Goal: Task Accomplishment & Management: Complete application form

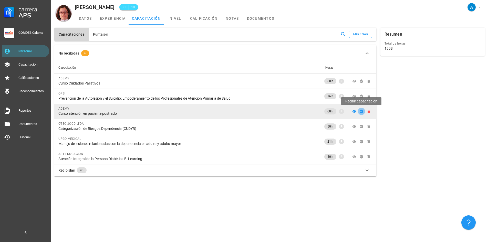
click at [362, 112] on icon "button" at bounding box center [360, 111] width 3 height 3
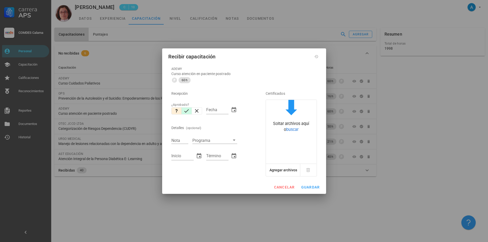
click at [186, 111] on icon "button" at bounding box center [186, 111] width 6 height 6
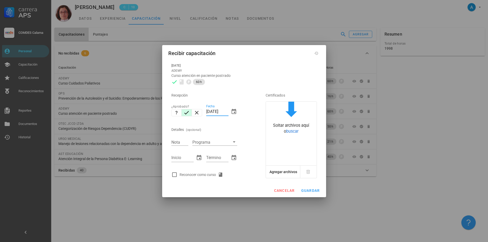
drag, startPoint x: 216, startPoint y: 111, endPoint x: 206, endPoint y: 110, distance: 9.8
click at [206, 110] on input "04/09/2025" at bounding box center [217, 112] width 22 height 8
type input "[DATE]"
click at [180, 141] on input "Nota" at bounding box center [179, 142] width 17 height 7
type input "6,8"
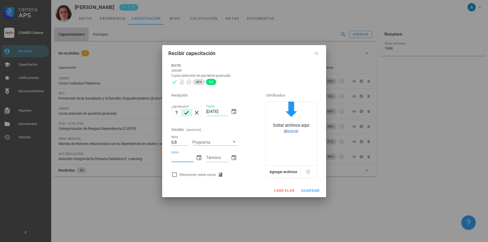
click at [185, 161] on input "Inicio" at bounding box center [182, 158] width 22 height 8
type input "12/03/2025"
click at [214, 153] on div "Término" at bounding box center [221, 159] width 31 height 17
click at [214, 154] on div "Término" at bounding box center [217, 158] width 22 height 8
type input "09/04/2025"
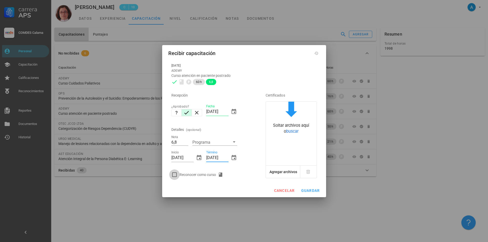
click at [174, 174] on div at bounding box center [174, 174] width 9 height 9
checkbox input "true"
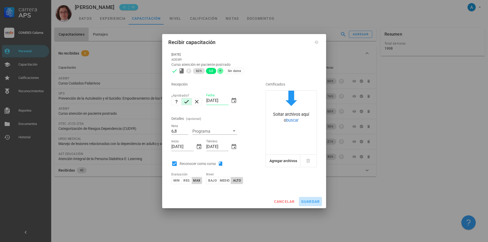
click at [306, 199] on button "guardar" at bounding box center [310, 201] width 23 height 9
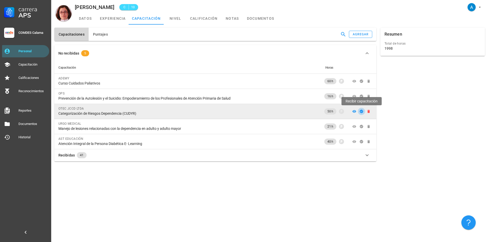
click at [361, 110] on icon "button" at bounding box center [361, 111] width 4 height 4
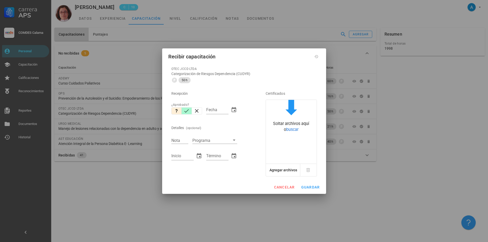
click at [187, 107] on button "button" at bounding box center [187, 110] width 10 height 7
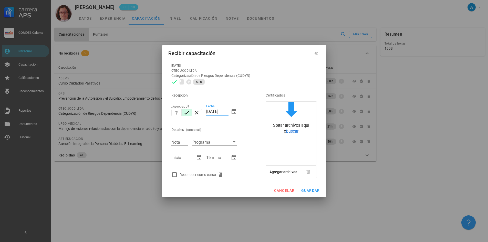
drag, startPoint x: 216, startPoint y: 111, endPoint x: 205, endPoint y: 111, distance: 11.3
click at [205, 111] on div "Fecha 04/09/2025" at bounding box center [221, 112] width 35 height 22
type input "[DATE]"
click at [176, 143] on input "Nota" at bounding box center [179, 142] width 17 height 7
type input "7,0"
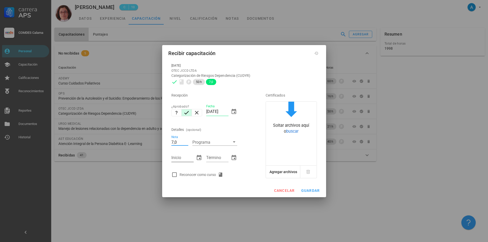
click at [180, 157] on input "Inicio" at bounding box center [182, 158] width 22 height 8
type input "07/02/2025"
click at [212, 158] on input "Término" at bounding box center [217, 158] width 22 height 8
type input "12/03/2025"
click at [174, 173] on div at bounding box center [174, 174] width 9 height 9
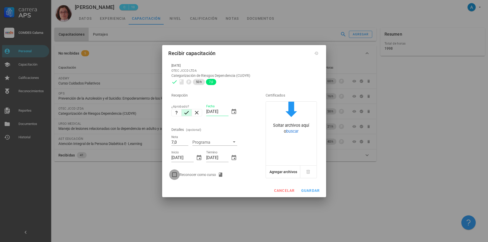
checkbox input "true"
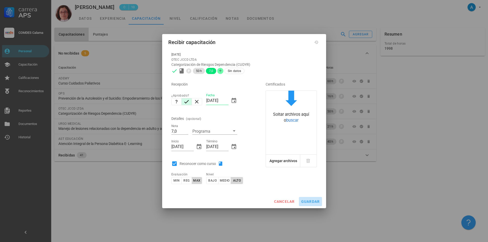
click at [305, 199] on button "guardar" at bounding box center [310, 201] width 23 height 9
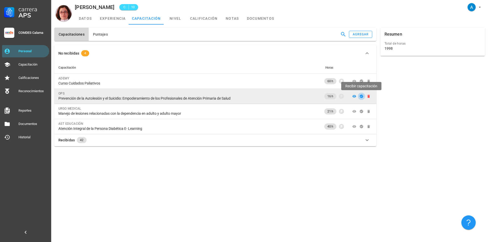
click at [361, 99] on button "button" at bounding box center [361, 96] width 7 height 7
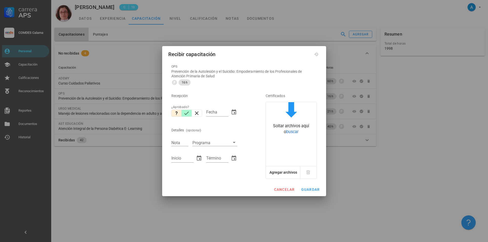
click at [185, 110] on icon "button" at bounding box center [186, 113] width 6 height 6
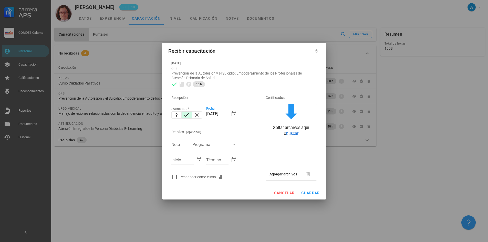
drag, startPoint x: 218, startPoint y: 113, endPoint x: 205, endPoint y: 113, distance: 12.6
click at [205, 113] on div "Fecha 04/09/2025" at bounding box center [221, 115] width 35 height 22
type input "[DATE]"
click at [176, 145] on input "Nota" at bounding box center [179, 144] width 17 height 7
type input "5,0"
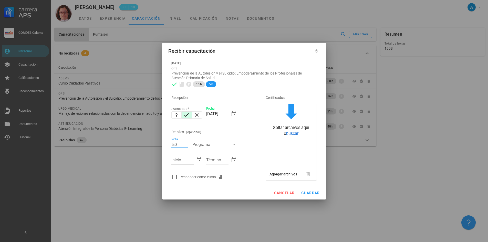
click at [182, 162] on input "Inicio" at bounding box center [182, 160] width 22 height 8
type input "26/05/2025"
click at [222, 161] on input "Término" at bounding box center [217, 160] width 22 height 8
type input "26/05/2025"
click at [175, 176] on div at bounding box center [174, 177] width 9 height 9
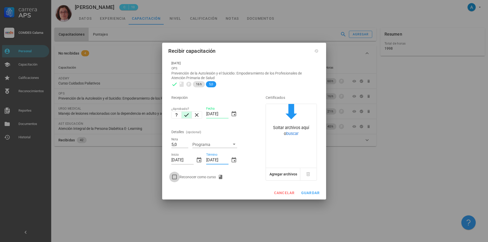
checkbox input "true"
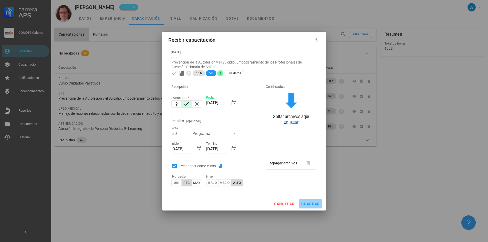
click at [308, 204] on span "guardar" at bounding box center [310, 204] width 19 height 4
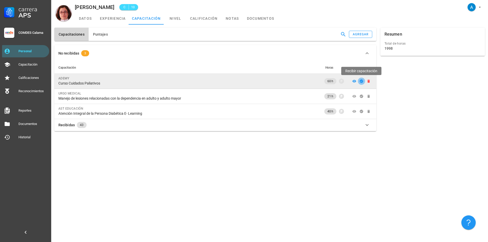
click at [362, 81] on icon "button" at bounding box center [360, 80] width 3 height 3
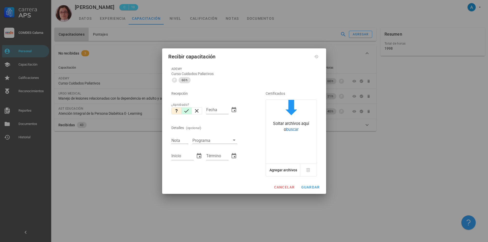
click at [188, 109] on icon "button" at bounding box center [186, 111] width 6 height 6
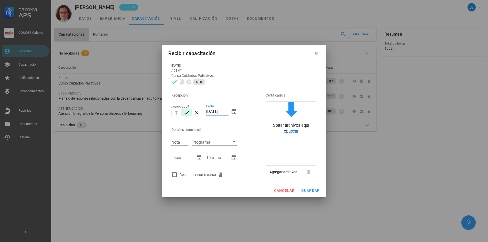
drag, startPoint x: 217, startPoint y: 112, endPoint x: 206, endPoint y: 109, distance: 11.6
click at [206, 109] on div "Fecha 04/09/2025" at bounding box center [221, 112] width 35 height 22
type input "[DATE]"
click at [183, 139] on input "Nota" at bounding box center [179, 142] width 17 height 7
type input "6,9"
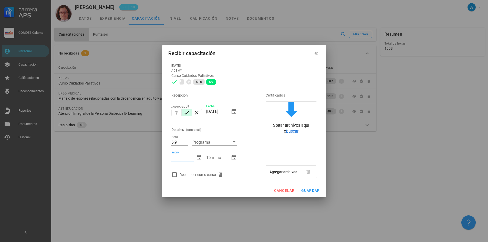
click at [186, 162] on div "Inicio" at bounding box center [182, 158] width 22 height 8
type input "11/03/2025"
click at [215, 159] on input "Término" at bounding box center [217, 158] width 22 height 8
type input "08/04/2025"
click at [175, 174] on div at bounding box center [174, 174] width 9 height 9
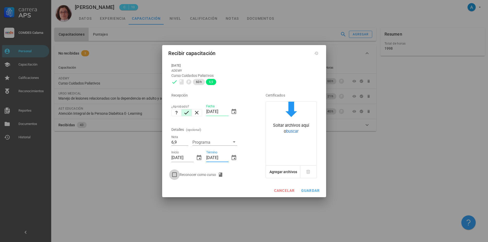
checkbox input "true"
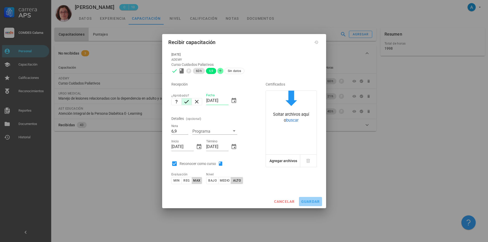
click at [316, 203] on span "guardar" at bounding box center [310, 201] width 19 height 4
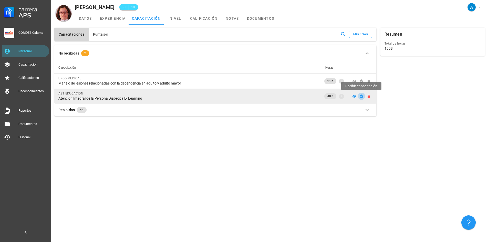
click at [359, 97] on icon "button" at bounding box center [361, 96] width 4 height 4
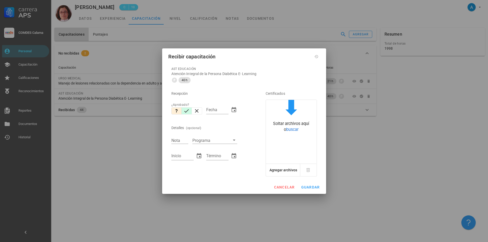
click at [187, 109] on icon "button" at bounding box center [186, 111] width 6 height 6
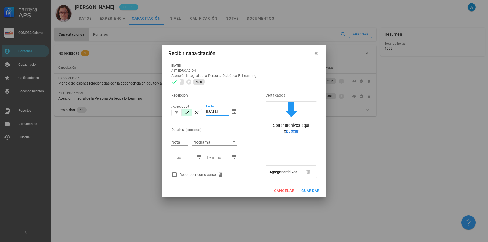
drag, startPoint x: 216, startPoint y: 110, endPoint x: 205, endPoint y: 110, distance: 11.0
click at [205, 110] on div "Fecha 04/09/2025" at bounding box center [221, 112] width 35 height 22
type input "[DATE]"
click at [180, 142] on input "Nota" at bounding box center [179, 142] width 17 height 7
type input "4,8"
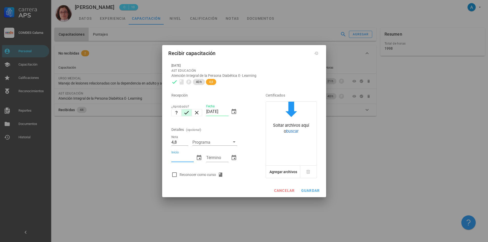
click at [181, 156] on input "Inicio" at bounding box center [182, 158] width 22 height 8
type input "08/10/2024"
click at [212, 159] on input "Término" at bounding box center [217, 158] width 22 height 8
type input "11/07/2025"
click at [175, 177] on div at bounding box center [174, 174] width 9 height 9
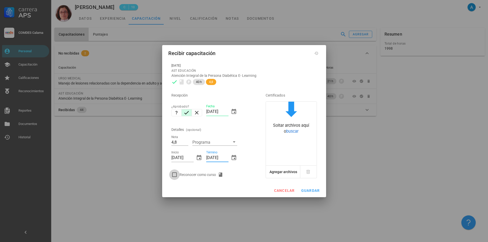
checkbox input "true"
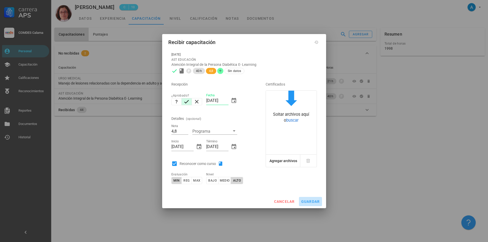
click at [313, 203] on span "guardar" at bounding box center [310, 201] width 19 height 4
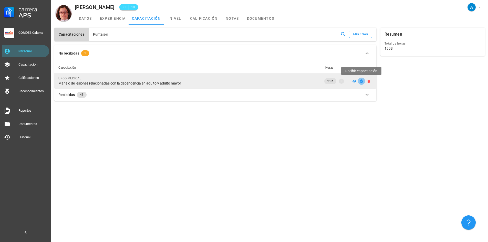
click at [361, 79] on button "button" at bounding box center [361, 81] width 7 height 7
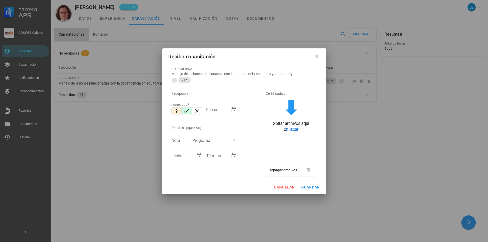
click at [186, 111] on icon "button" at bounding box center [186, 110] width 5 height 3
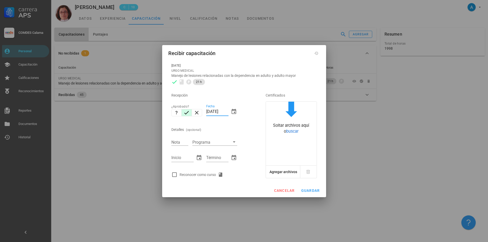
drag, startPoint x: 217, startPoint y: 113, endPoint x: 205, endPoint y: 109, distance: 11.8
click at [205, 109] on div "Fecha 04/09/2025" at bounding box center [221, 112] width 35 height 22
type input "[DATE]"
click at [184, 141] on input "Nota" at bounding box center [179, 142] width 17 height 7
type input "6,0"
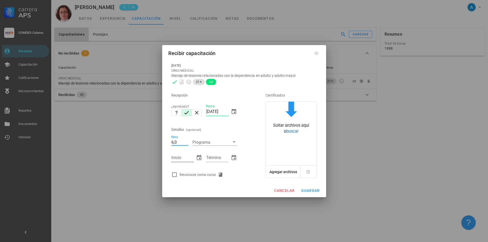
click at [183, 159] on input "Inicio" at bounding box center [182, 158] width 22 height 8
type input "04/06/2025"
click at [215, 155] on div "Término" at bounding box center [217, 158] width 22 height 8
type input "06/07/2025"
click at [176, 173] on div at bounding box center [174, 174] width 9 height 9
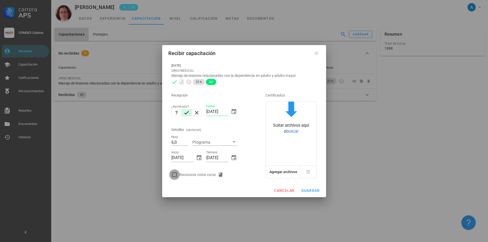
checkbox input "true"
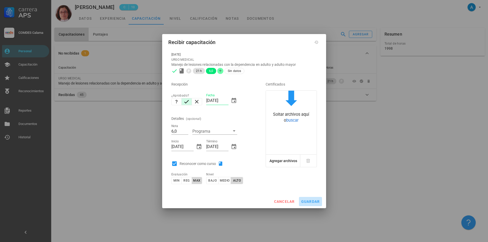
click at [313, 202] on span "guardar" at bounding box center [310, 201] width 19 height 4
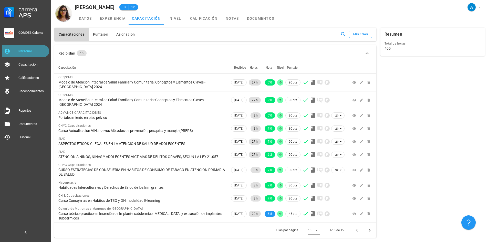
click at [38, 47] on div "Personal" at bounding box center [32, 51] width 29 height 8
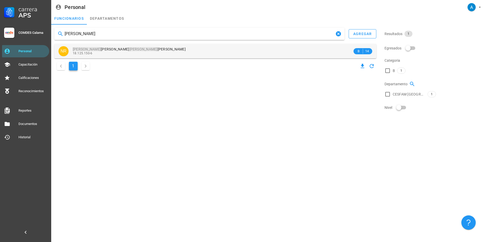
type input "[PERSON_NAME]"
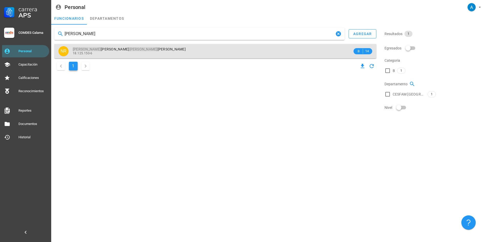
click at [100, 51] on span "[PERSON_NAME]" at bounding box center [129, 49] width 113 height 4
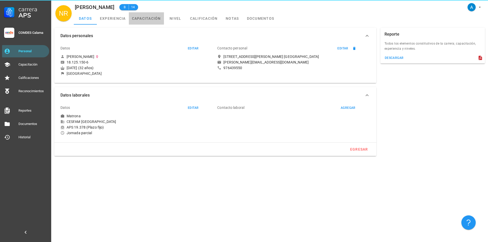
click at [148, 17] on link "capacitación" at bounding box center [146, 18] width 35 height 12
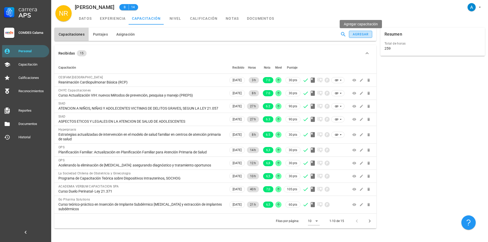
click at [355, 36] on div "agregar" at bounding box center [360, 35] width 16 height 4
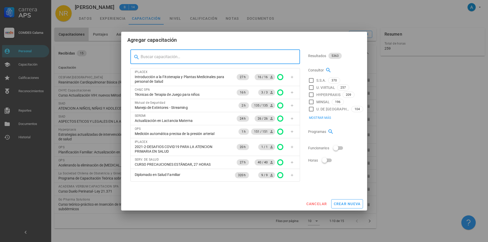
click at [190, 54] on input "text" at bounding box center [218, 57] width 155 height 8
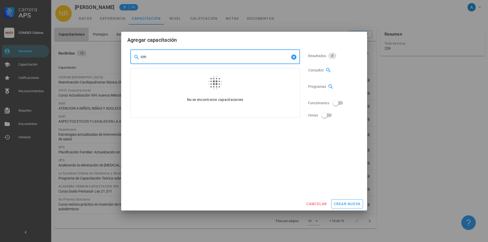
type input "c"
type input "C"
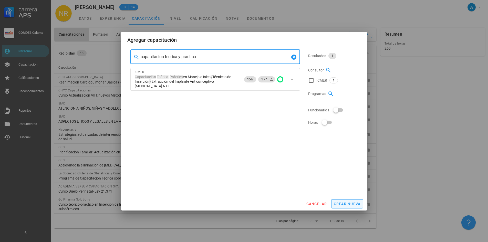
type input "capacitacion teorica y practica"
click at [344, 205] on span "crear nueva" at bounding box center [346, 204] width 27 height 4
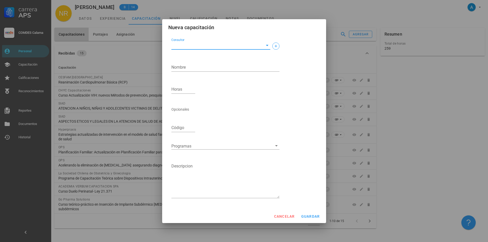
click at [217, 42] on input "Consultor" at bounding box center [216, 45] width 91 height 8
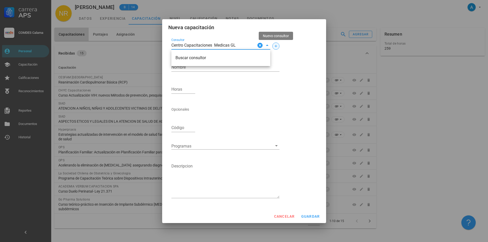
type input "Centro Capacitaciones Medicas GL"
click at [276, 49] on button "button" at bounding box center [275, 45] width 7 height 7
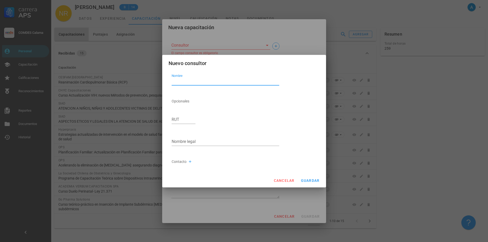
click at [183, 80] on div "Nombre" at bounding box center [226, 81] width 108 height 8
type textarea "Centro Capacitaciones Medicas GL"
click at [313, 182] on span "guardar" at bounding box center [310, 180] width 19 height 4
type input "Centro Capacitaciones Medicas GL"
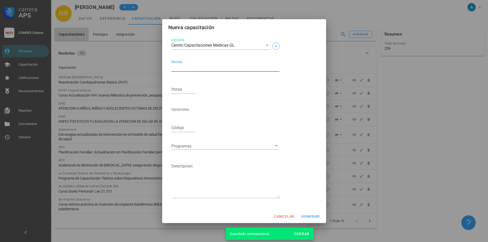
click at [190, 68] on textarea "Nombre" at bounding box center [225, 67] width 108 height 8
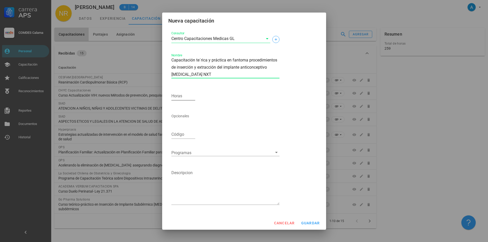
type textarea "Capacitación te´rica y práctica en fantoma procedimientos de inserción y extrac…"
click at [179, 98] on input "Horas" at bounding box center [183, 96] width 24 height 8
type input "21"
click at [310, 220] on button "guardar" at bounding box center [310, 222] width 23 height 9
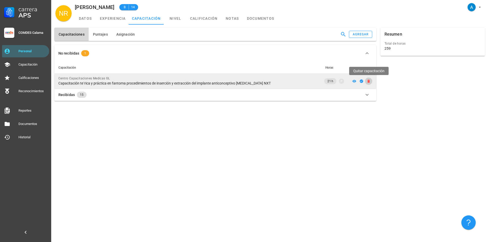
click at [368, 82] on icon "button" at bounding box center [368, 81] width 2 height 3
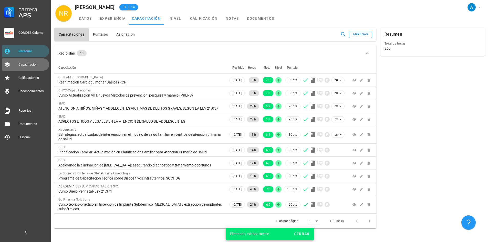
click at [37, 66] on div "Capacitación" at bounding box center [32, 64] width 29 height 4
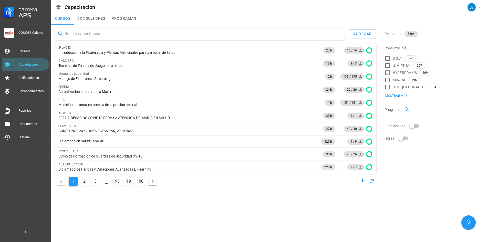
click at [105, 35] on input "text" at bounding box center [203, 34] width 276 height 8
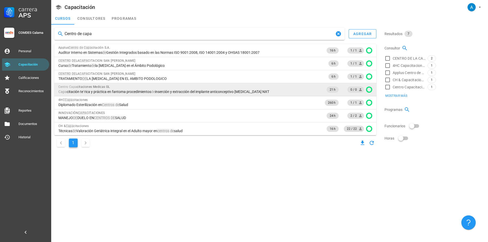
type input "Centro de capa"
click at [369, 89] on circle at bounding box center [368, 89] width 5 height 5
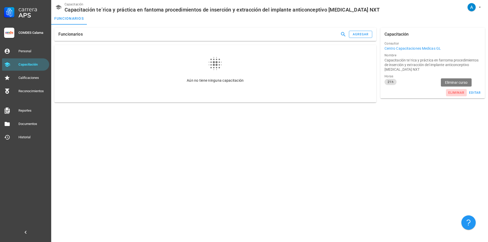
click at [462, 93] on div "eliminar" at bounding box center [456, 93] width 17 height 4
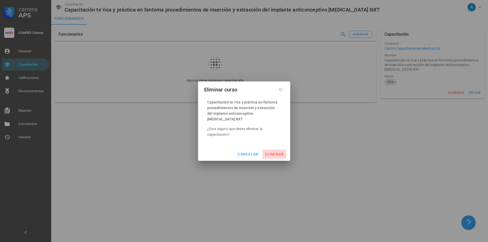
click at [285, 151] on button "eliminar" at bounding box center [273, 154] width 23 height 9
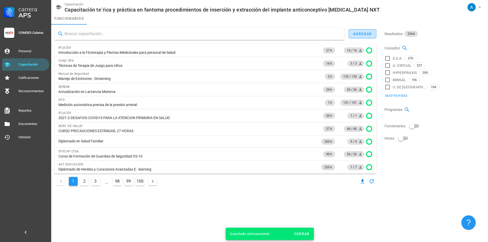
click at [363, 30] on button "agregar" at bounding box center [362, 33] width 28 height 9
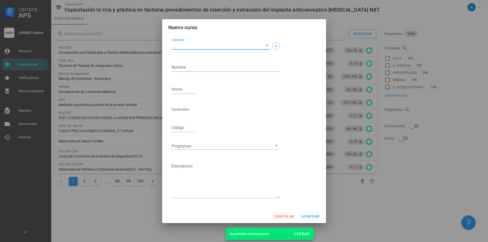
click at [193, 44] on input "Consultor" at bounding box center [216, 45] width 91 height 8
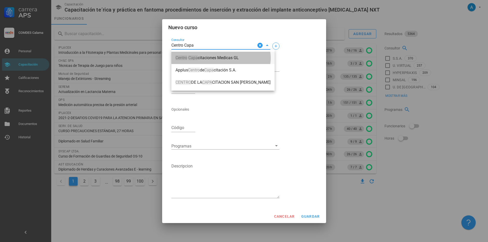
click at [212, 54] on div "Centro Capa citaciones Medicas GL" at bounding box center [222, 57] width 95 height 11
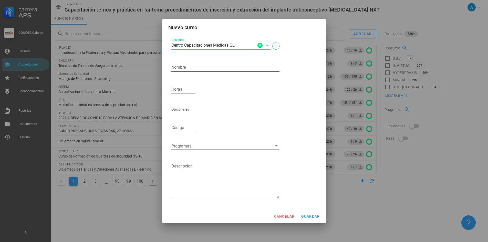
type input "Centro Capacitaciones Medicas GL"
click at [183, 69] on textarea "Nombre" at bounding box center [225, 67] width 108 height 8
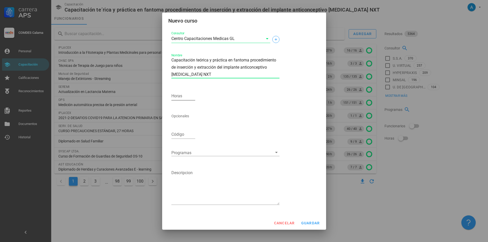
type textarea "Capacitación teórica y práctica en fantoma procedimiento de inserción y extracc…"
click at [184, 94] on input "Horas" at bounding box center [183, 96] width 24 height 8
type input "21"
click at [313, 222] on span "guardar" at bounding box center [310, 223] width 19 height 4
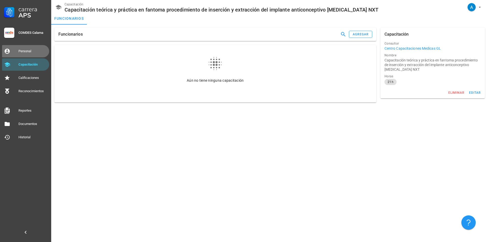
click at [33, 48] on div "Personal" at bounding box center [32, 51] width 29 height 8
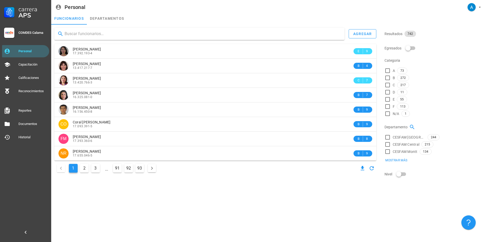
click at [103, 33] on input "text" at bounding box center [203, 34] width 276 height 8
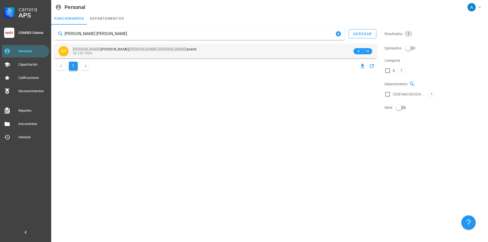
type input "[PERSON_NAME] [PERSON_NAME]"
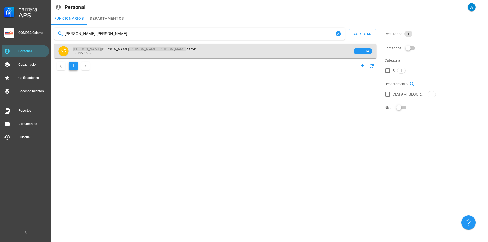
click at [125, 50] on span "[PERSON_NAME] [PERSON_NAME]" at bounding box center [135, 49] width 124 height 4
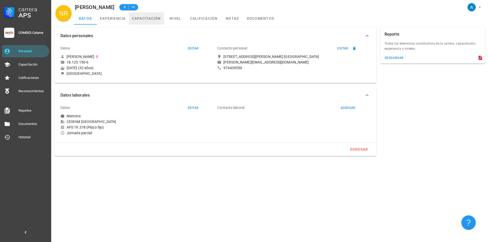
click at [140, 20] on link "capacitación" at bounding box center [146, 18] width 35 height 12
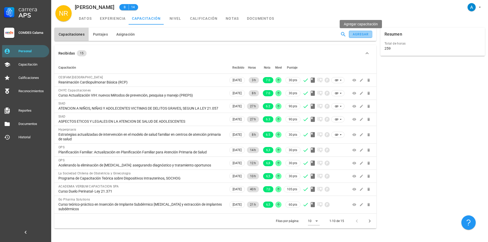
click at [358, 34] on div "agregar" at bounding box center [360, 35] width 16 height 4
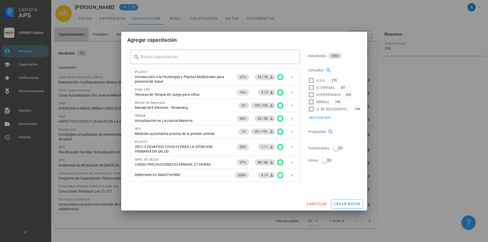
click at [89, 58] on div at bounding box center [244, 121] width 488 height 242
click at [316, 204] on span "cancelar" at bounding box center [316, 204] width 21 height 4
